Goal: Transaction & Acquisition: Purchase product/service

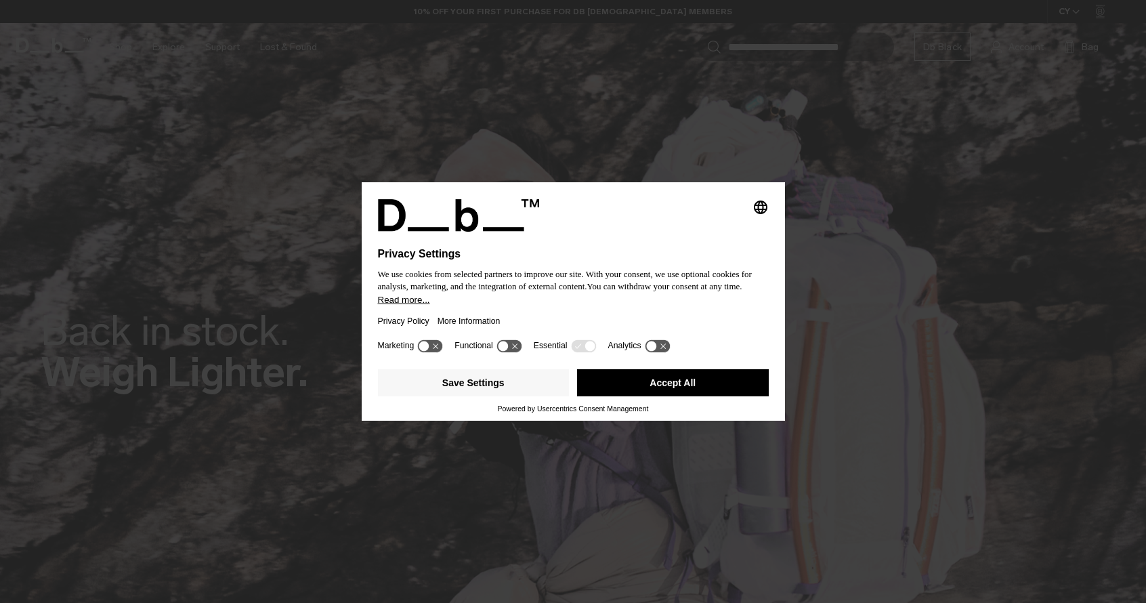
click at [639, 385] on button "Accept All" at bounding box center [673, 382] width 192 height 27
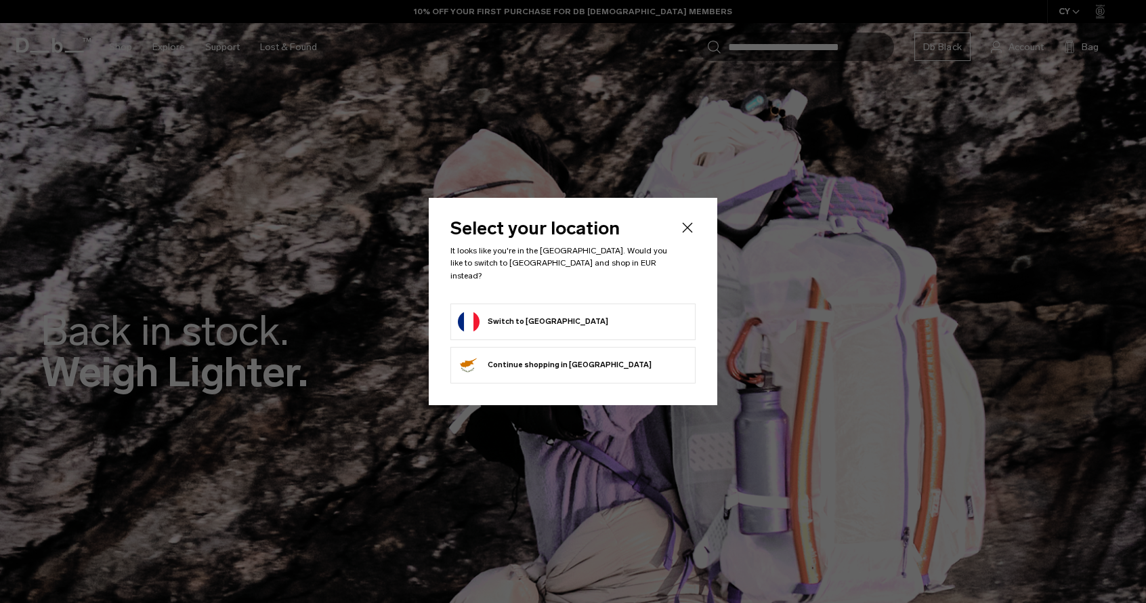
click at [530, 314] on button "Switch to France" at bounding box center [533, 322] width 150 height 22
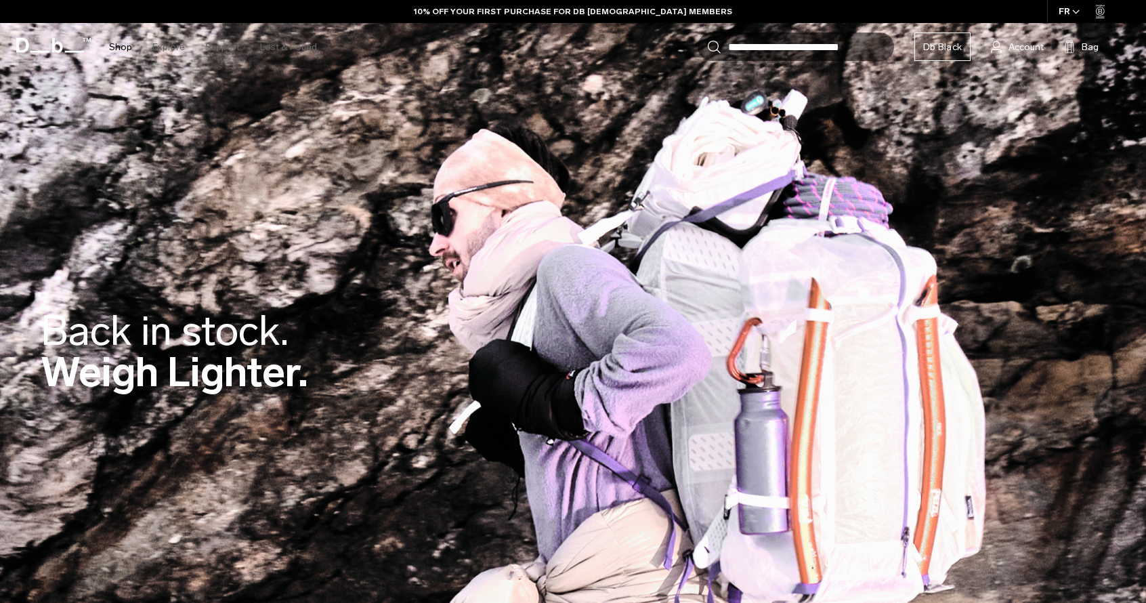
click at [121, 44] on link "Shop" at bounding box center [120, 47] width 23 height 48
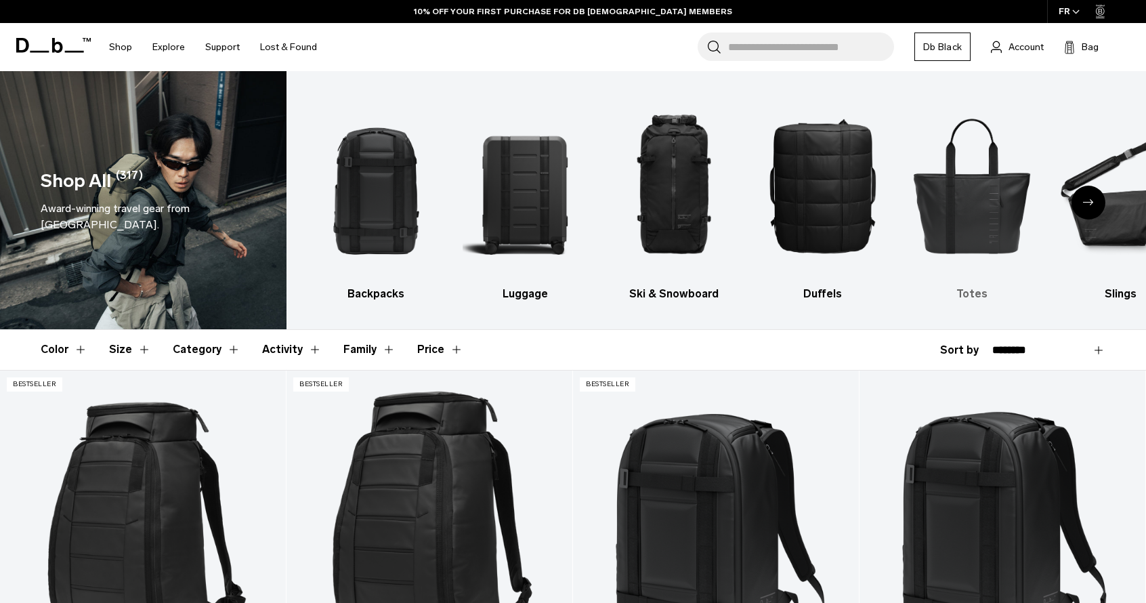
click at [971, 215] on img "5 / 10" at bounding box center [971, 185] width 125 height 188
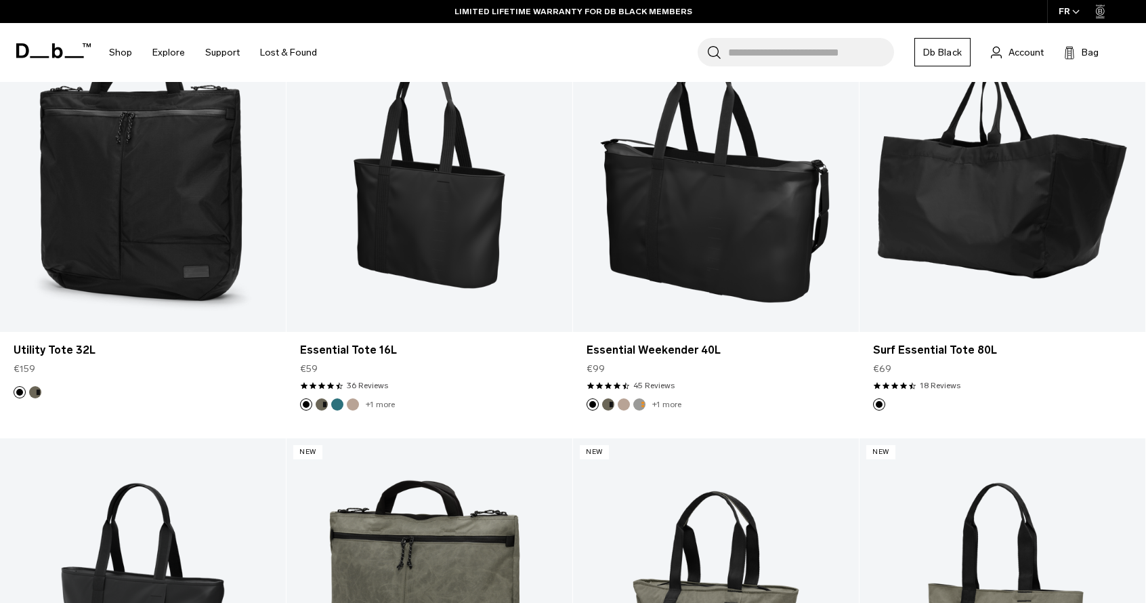
scroll to position [361, 0]
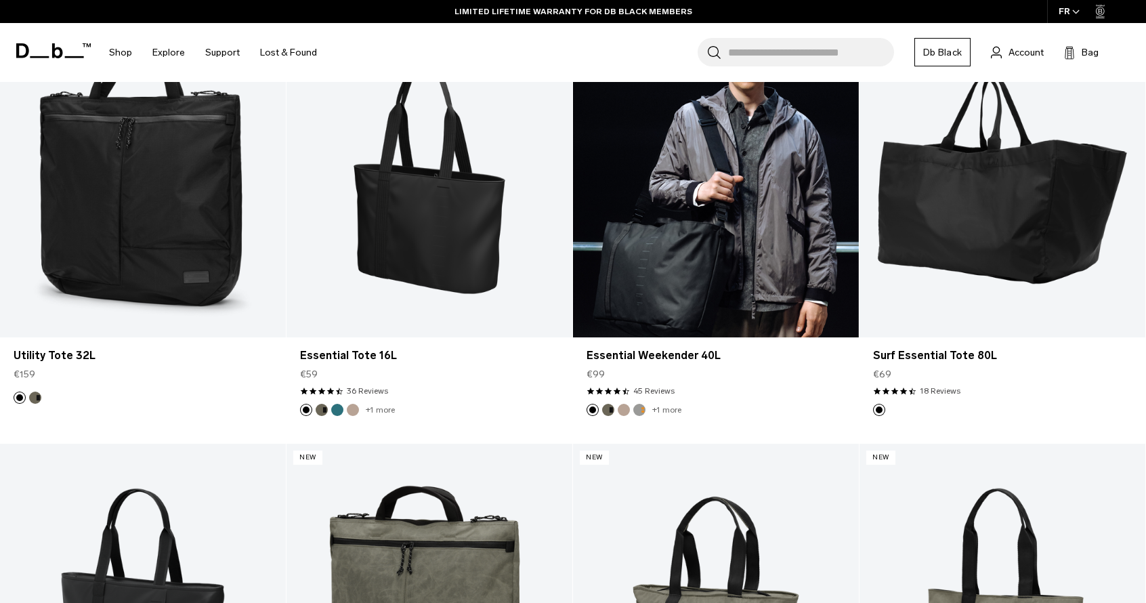
click at [729, 219] on link "Essential Weekender 40L" at bounding box center [716, 179] width 286 height 318
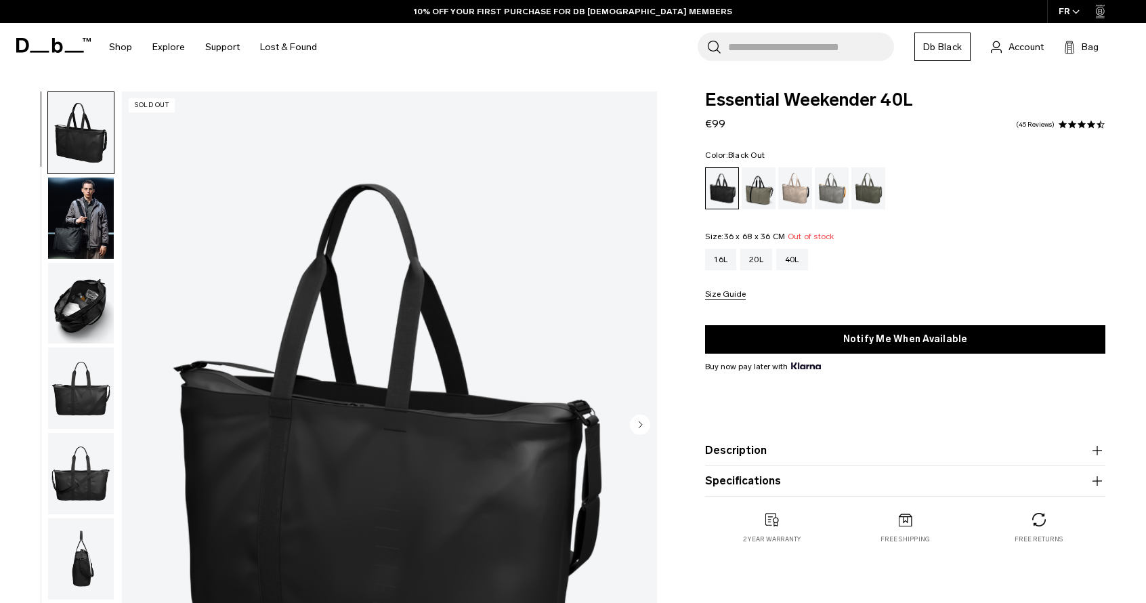
click at [723, 190] on div "Black Out" at bounding box center [722, 188] width 33 height 41
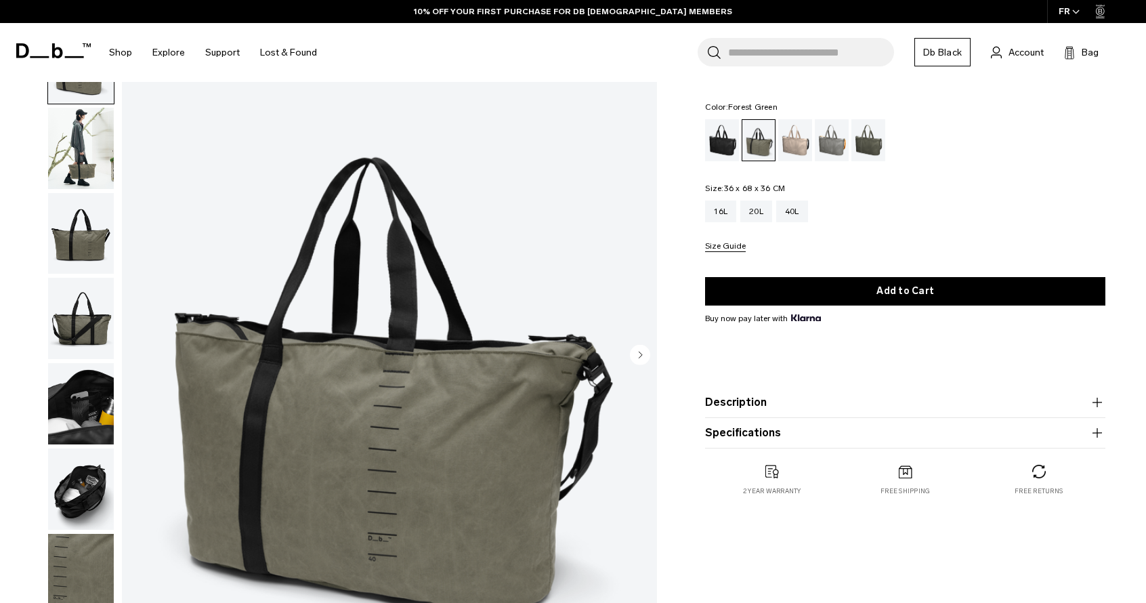
click at [803, 157] on div "Fogbow Beige" at bounding box center [795, 140] width 35 height 42
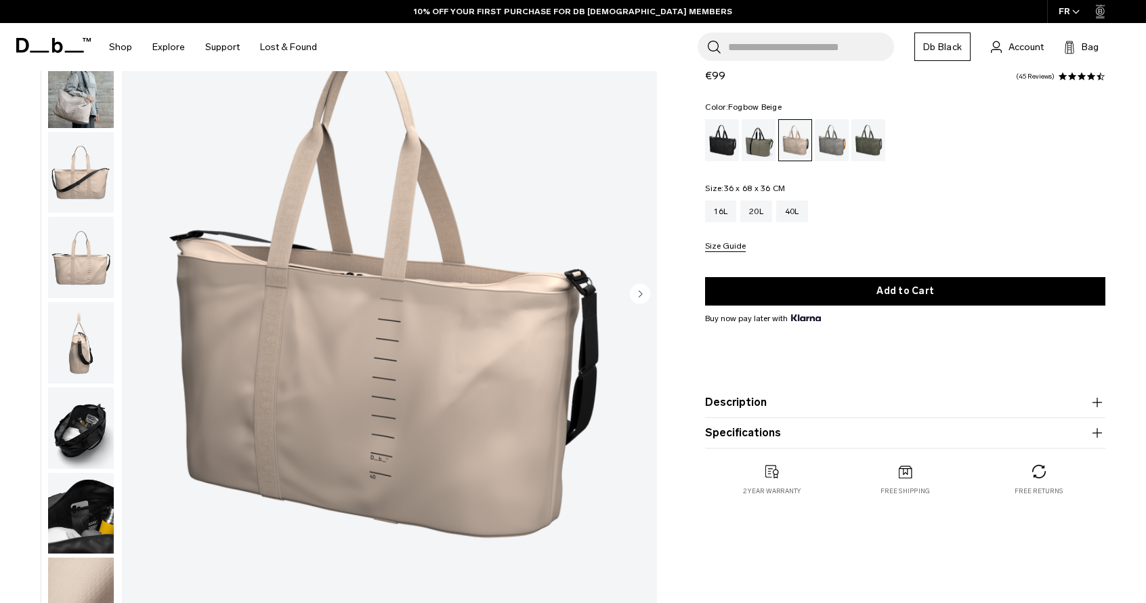
scroll to position [19, 0]
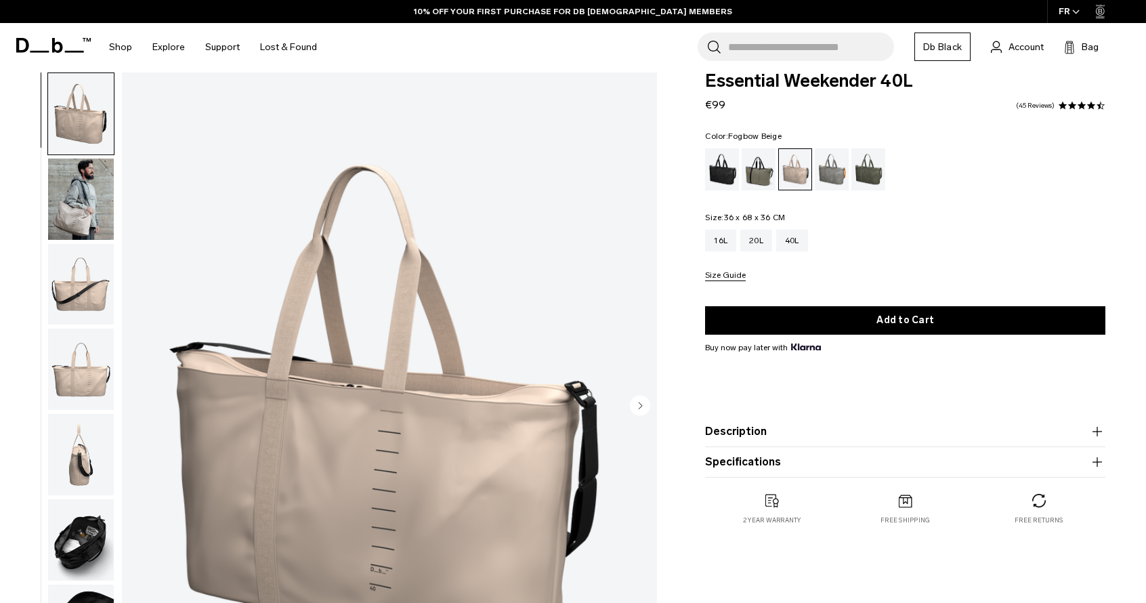
click at [80, 229] on img "button" at bounding box center [81, 198] width 66 height 81
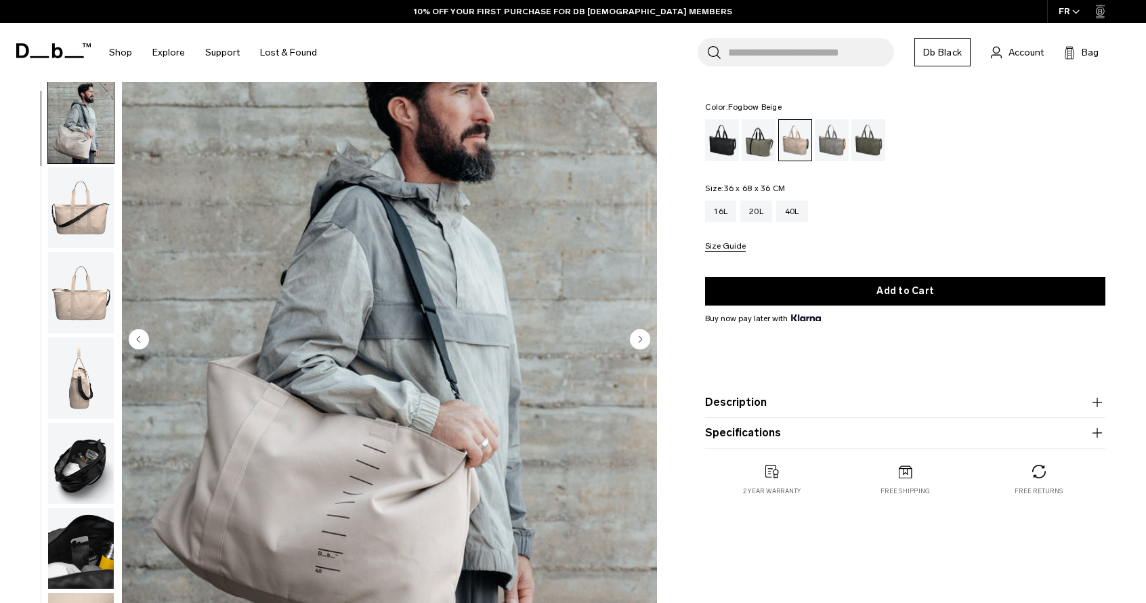
scroll to position [0, 0]
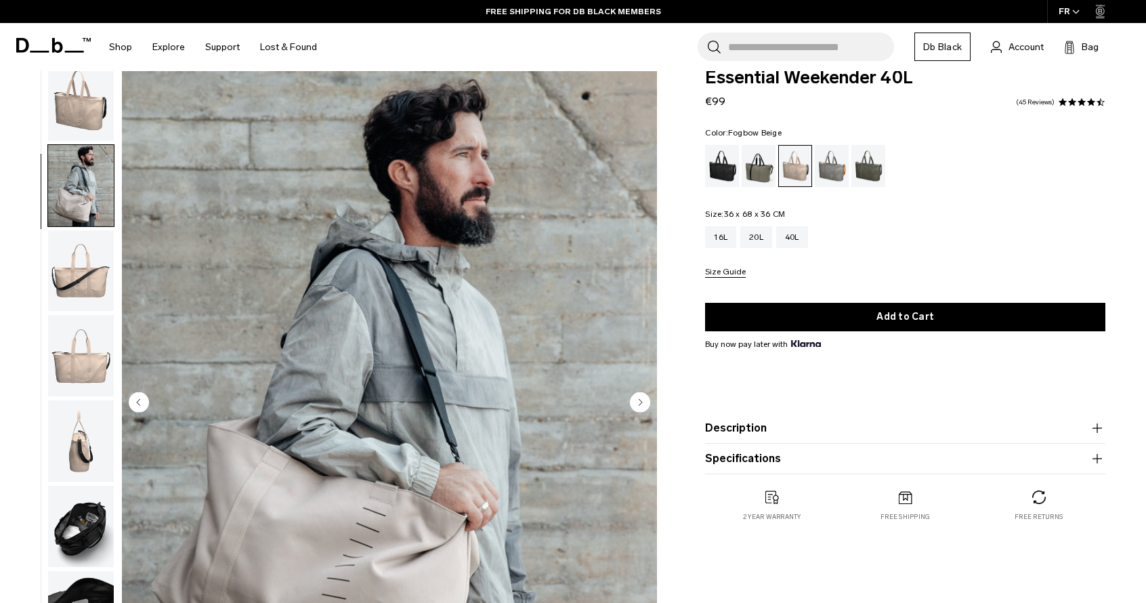
click at [876, 173] on div "Moss Green" at bounding box center [868, 166] width 35 height 42
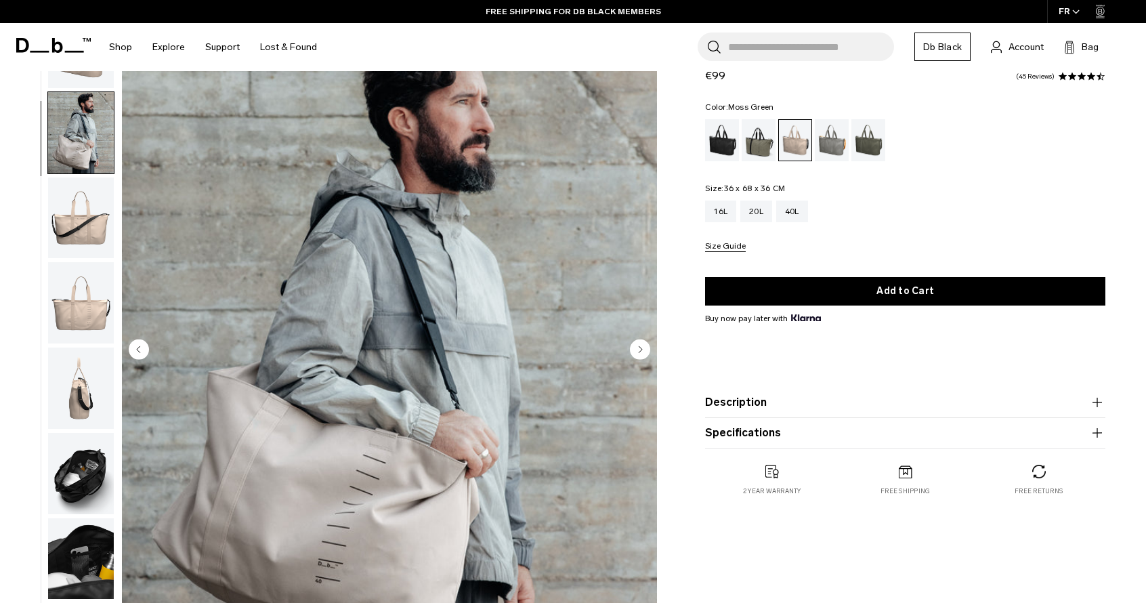
scroll to position [86, 0]
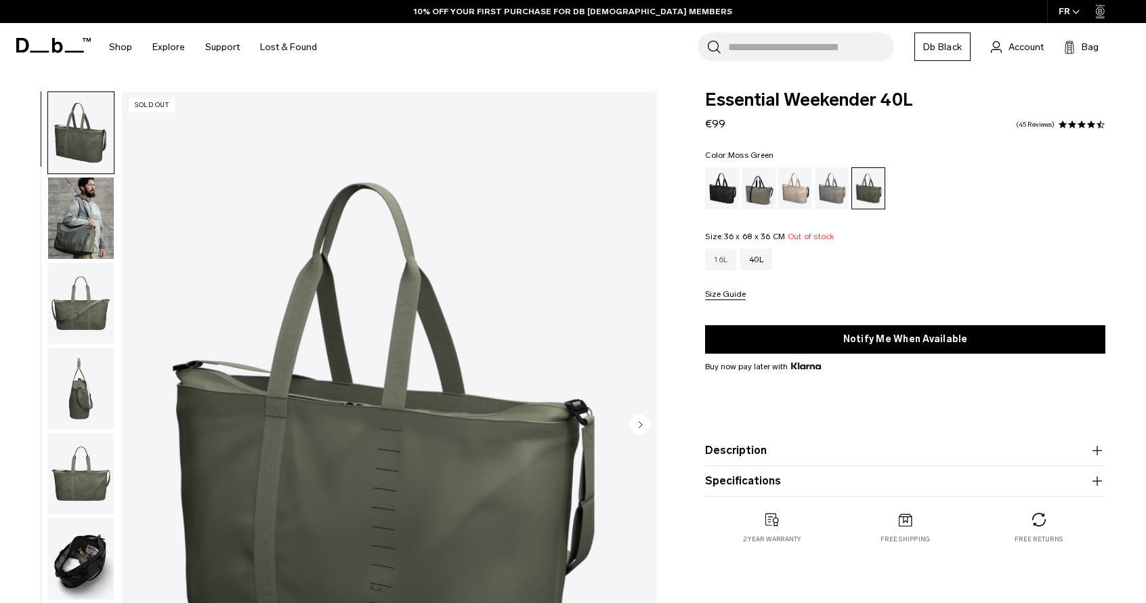
click at [717, 268] on div "16L" at bounding box center [720, 260] width 31 height 22
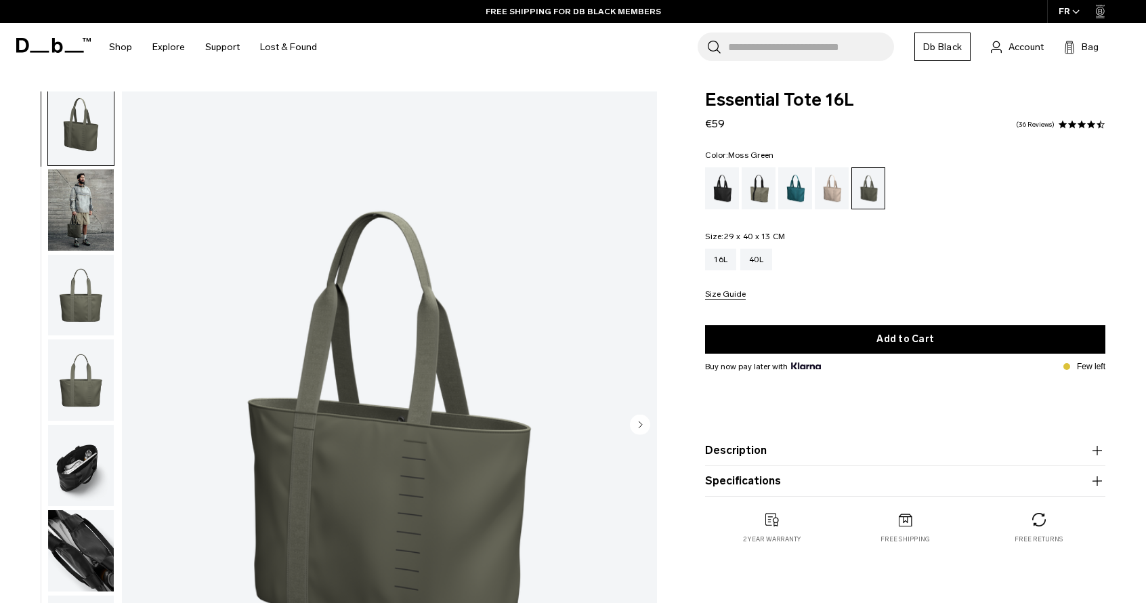
scroll to position [9, 0]
click at [85, 206] on img "button" at bounding box center [81, 209] width 66 height 81
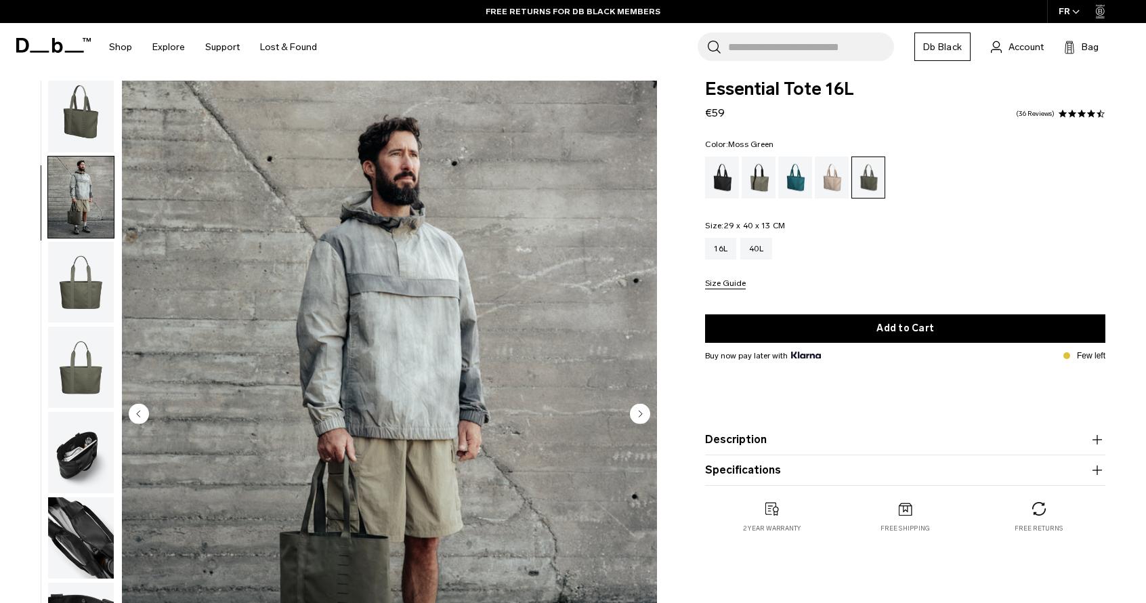
scroll to position [11, 0]
click at [765, 250] on div "40L" at bounding box center [756, 249] width 32 height 22
